Goal: Task Accomplishment & Management: Manage account settings

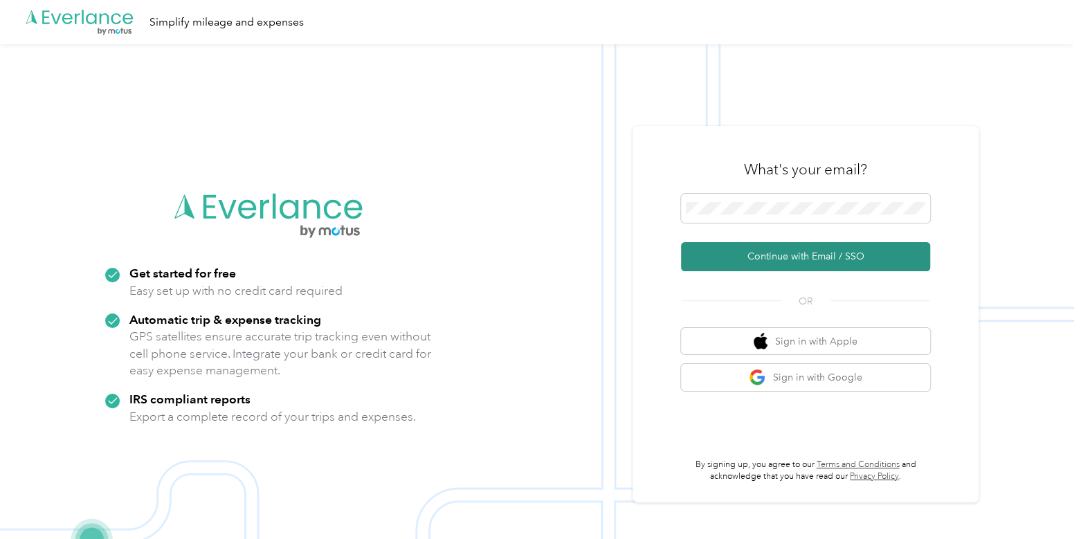
click at [714, 254] on button "Continue with Email / SSO" at bounding box center [805, 256] width 249 height 29
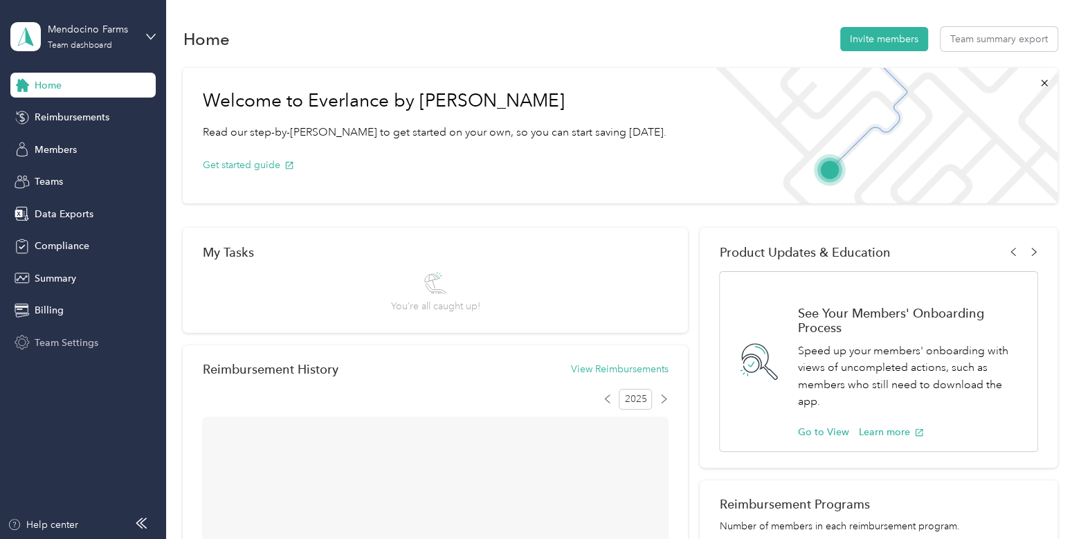
click at [90, 336] on span "Team Settings" at bounding box center [67, 343] width 64 height 15
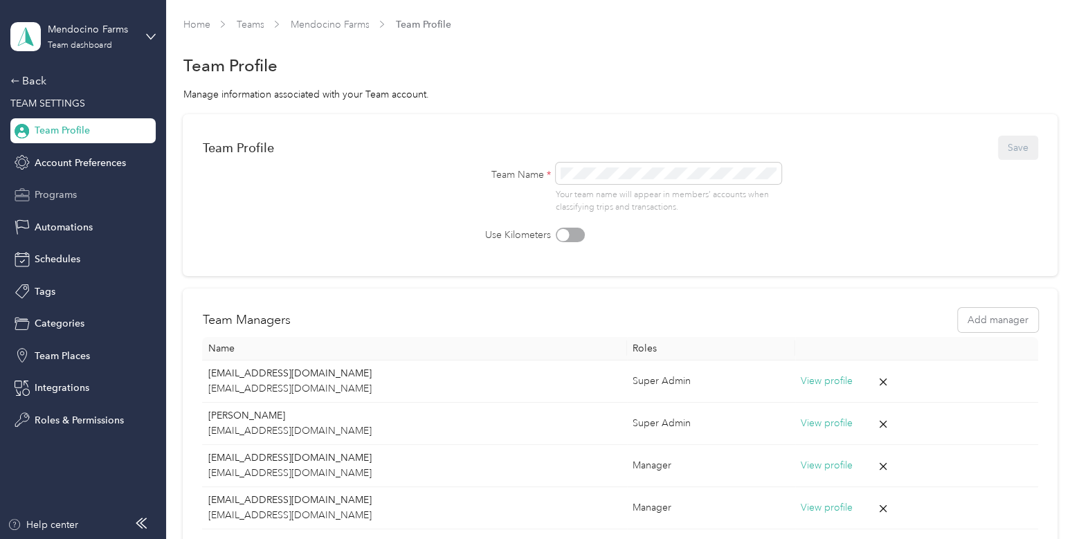
click at [58, 198] on span "Programs" at bounding box center [56, 195] width 42 height 15
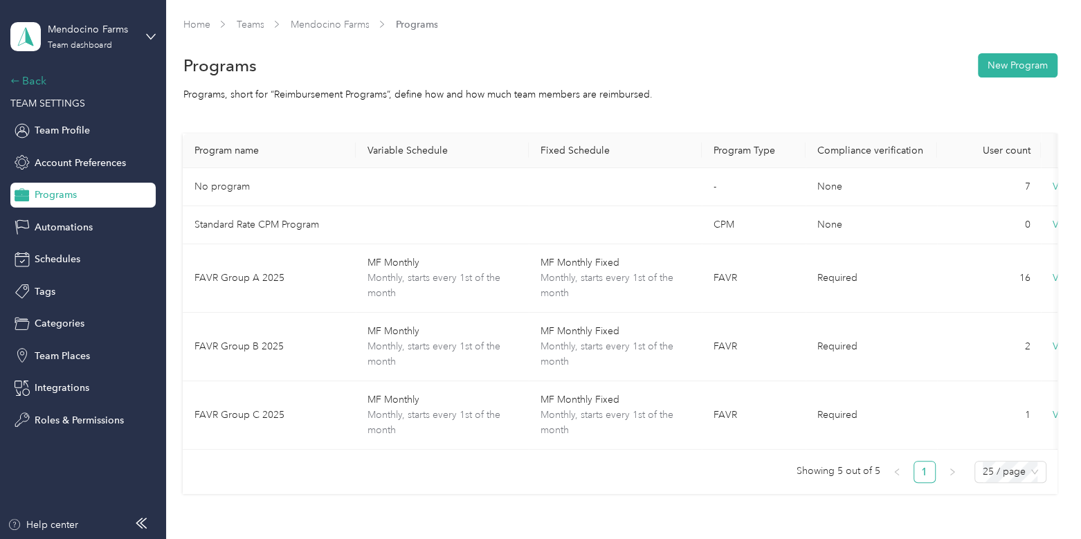
click at [34, 78] on div "Back" at bounding box center [79, 81] width 138 height 17
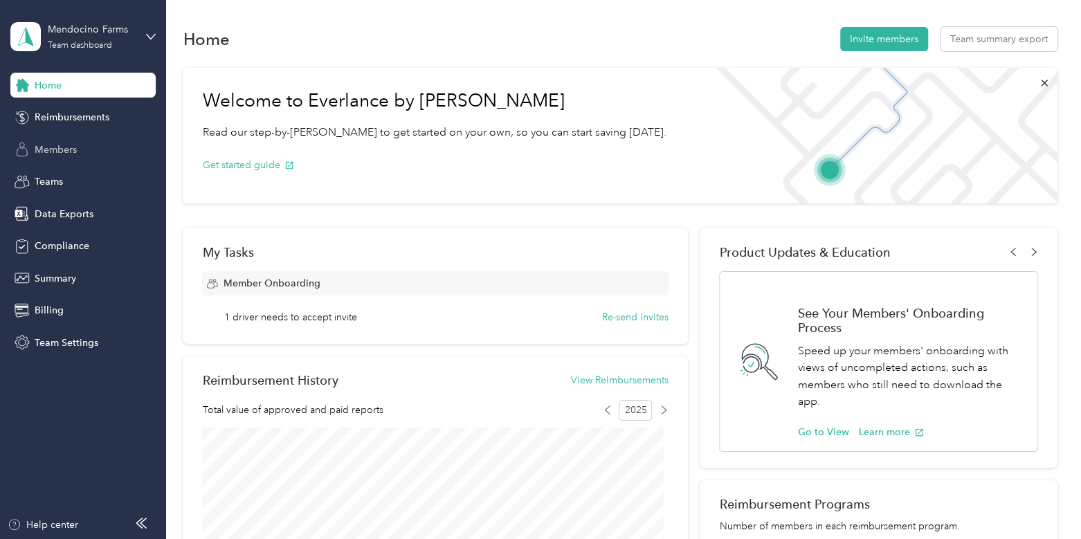
click at [73, 143] on span "Members" at bounding box center [56, 150] width 42 height 15
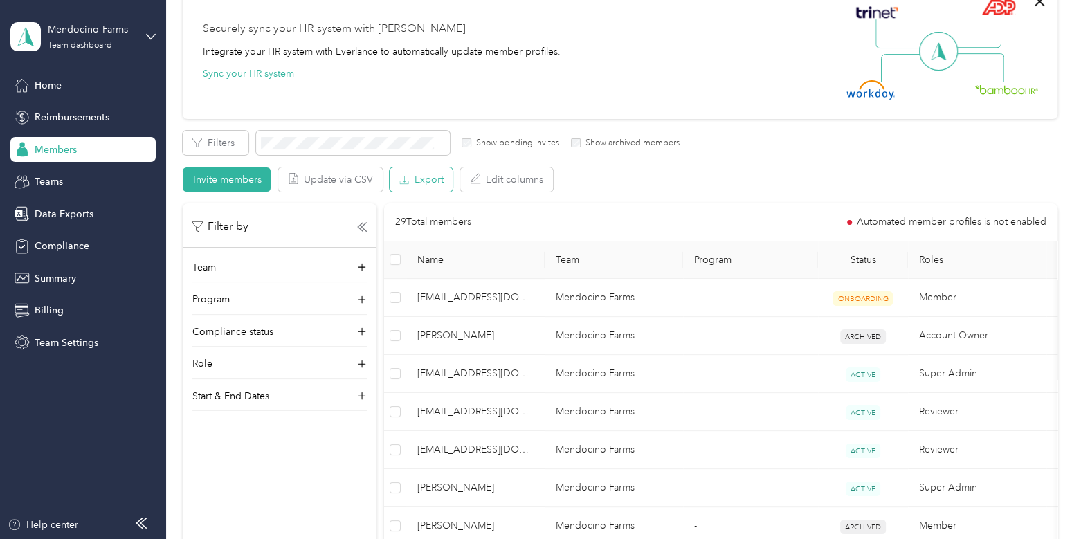
scroll to position [125, 0]
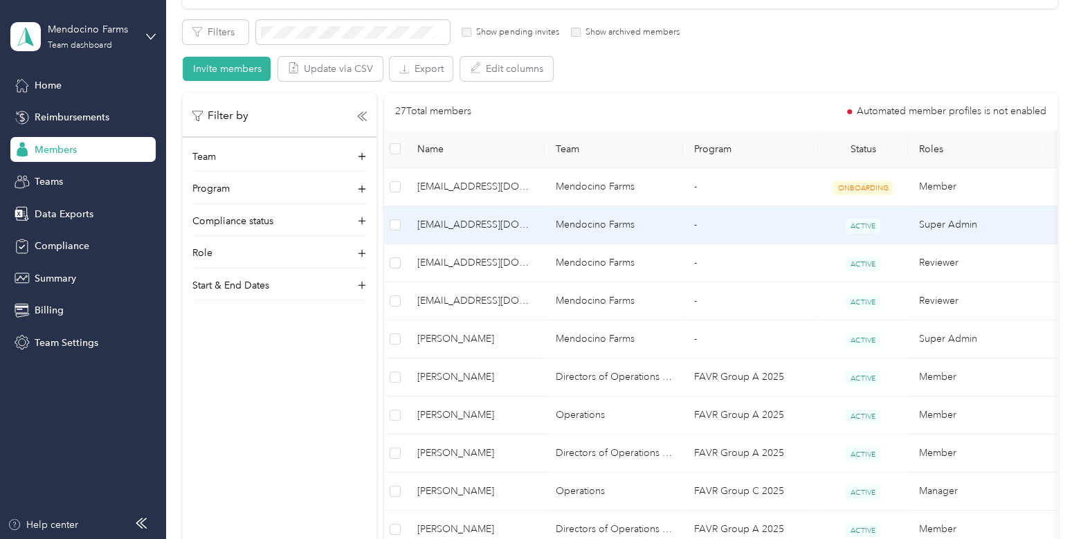
scroll to position [237, 0]
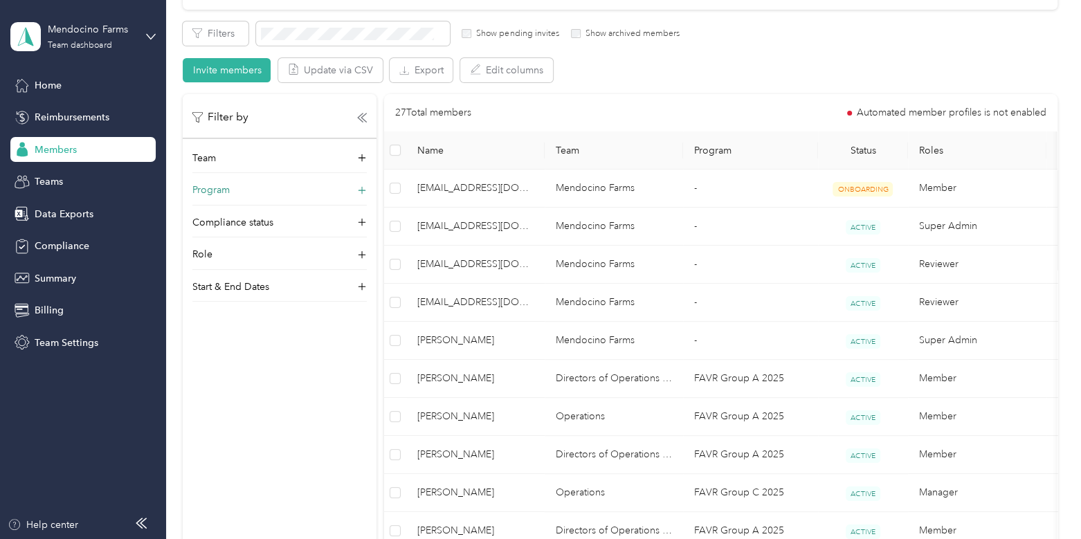
click at [268, 190] on div "Program" at bounding box center [279, 194] width 174 height 22
click at [278, 223] on span at bounding box center [279, 217] width 174 height 24
click at [289, 335] on span "FAVR Group A 2025 (FAVR)" at bounding box center [264, 339] width 122 height 12
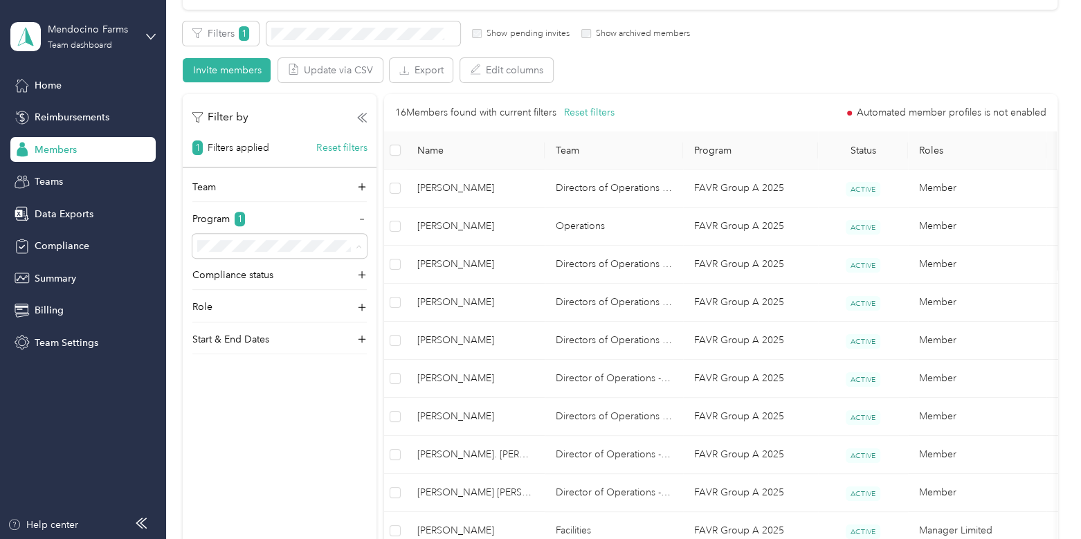
click at [289, 388] on span "FAVR Group B 2025 (FAVR)" at bounding box center [263, 392] width 121 height 12
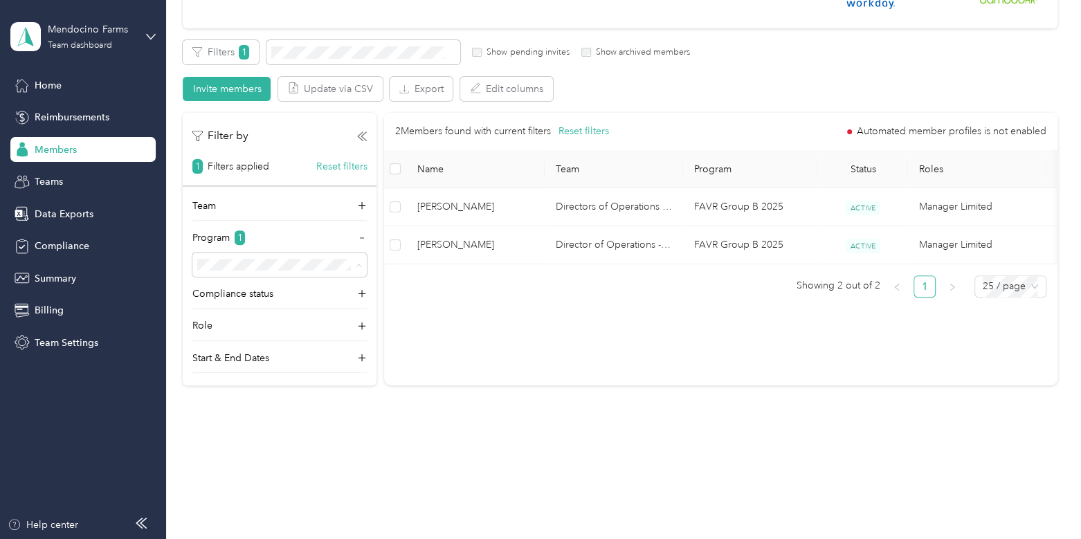
click at [301, 427] on div "FAVR Group C 2025 (FAVR)" at bounding box center [280, 434] width 155 height 15
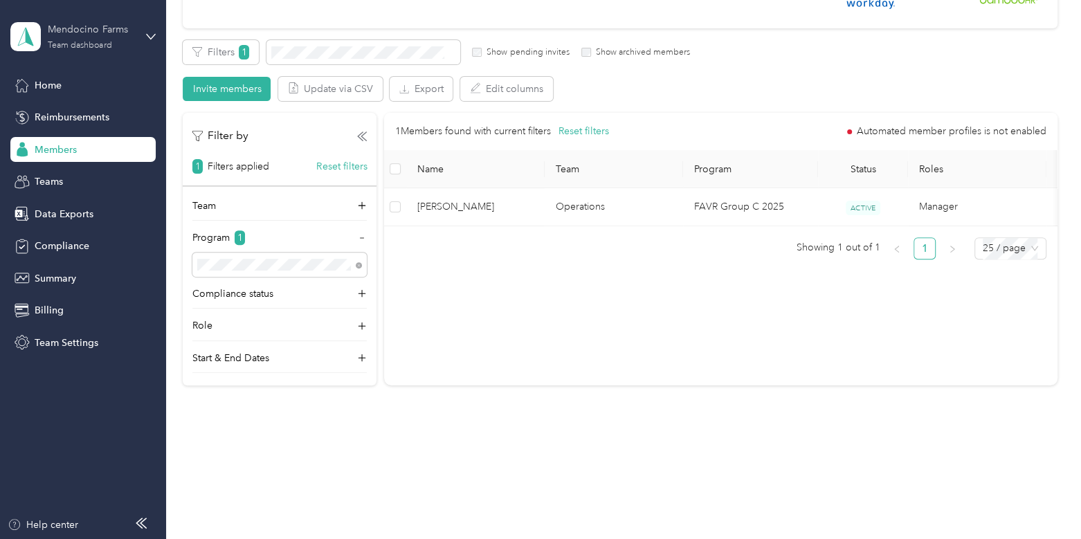
click at [94, 23] on div "Mendocino Farms" at bounding box center [91, 29] width 87 height 15
click at [101, 165] on div "Log out" at bounding box center [156, 177] width 272 height 24
